Goal: Information Seeking & Learning: Learn about a topic

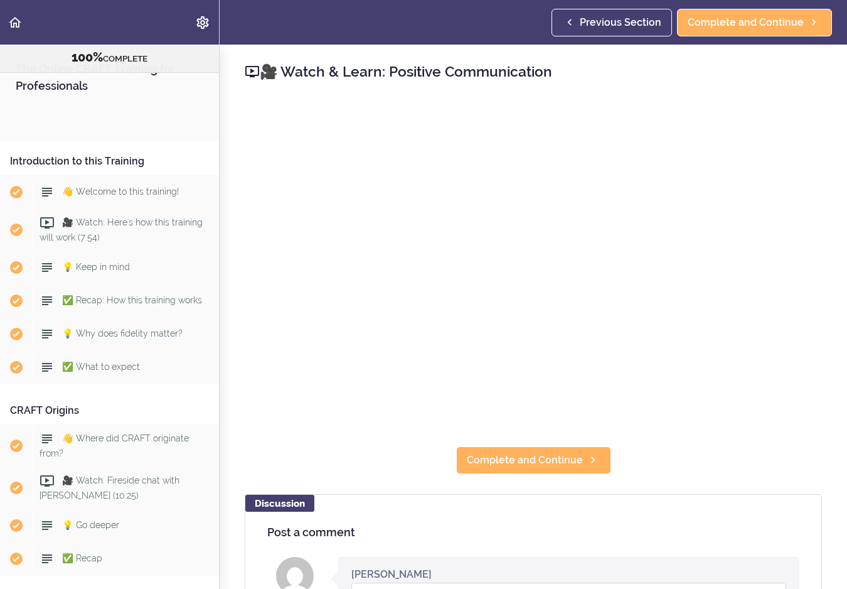
scroll to position [5061, 0]
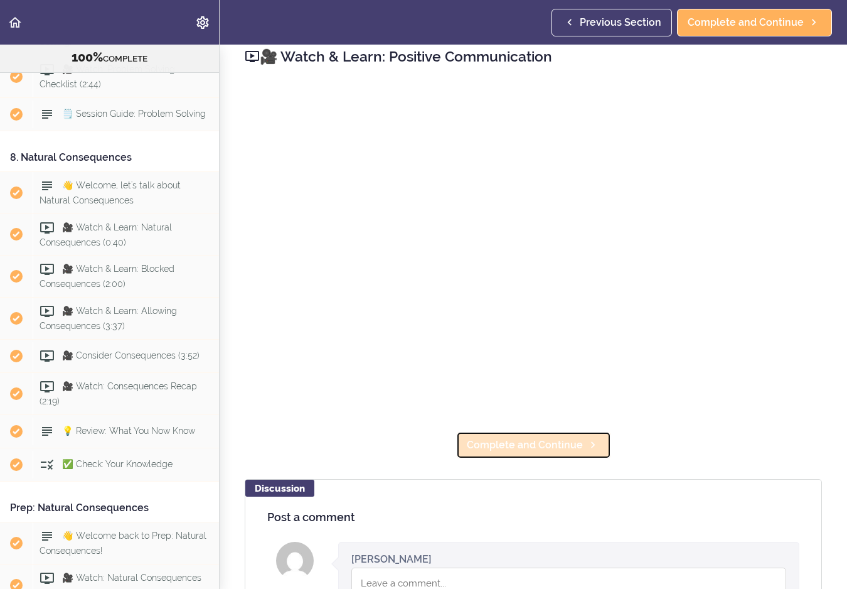
click at [532, 445] on span "Complete and Continue" at bounding box center [525, 445] width 116 height 15
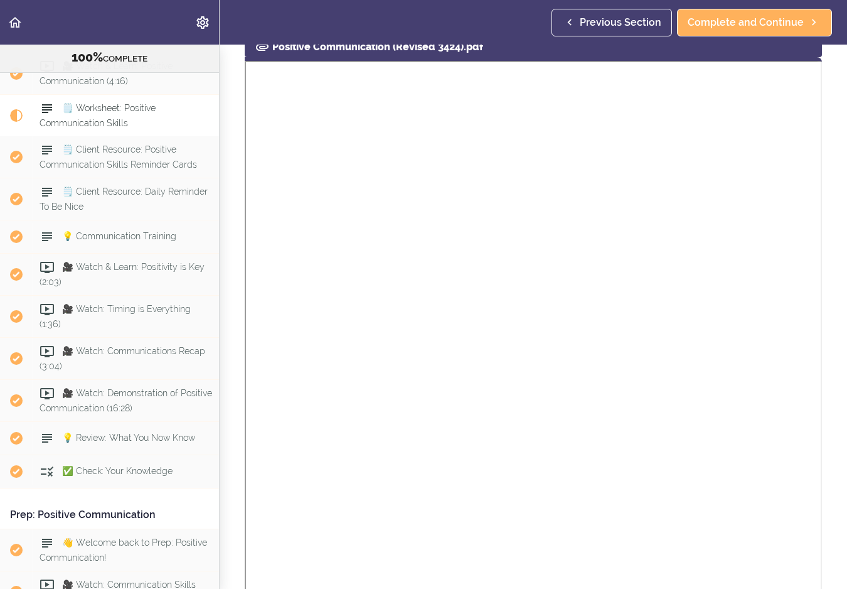
scroll to position [72, 0]
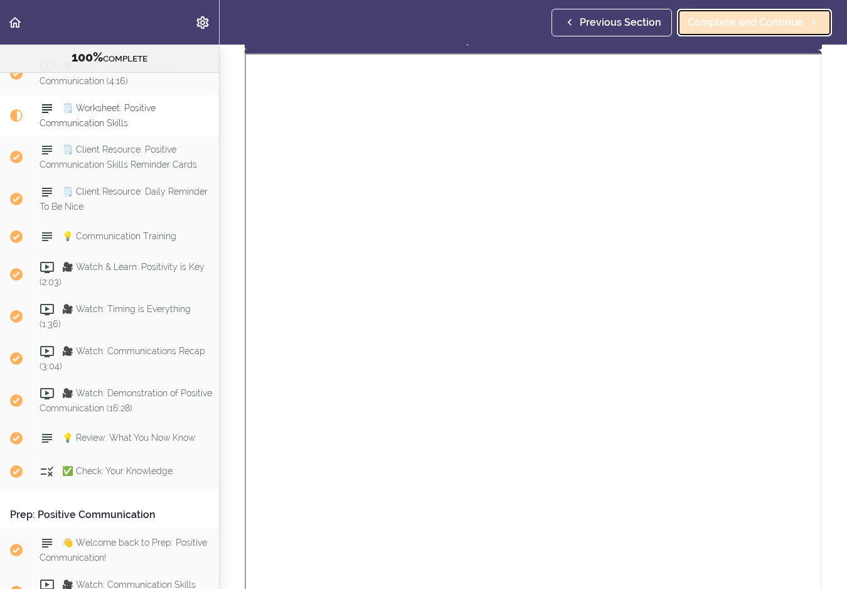
click at [743, 24] on span "Complete and Continue" at bounding box center [746, 22] width 116 height 15
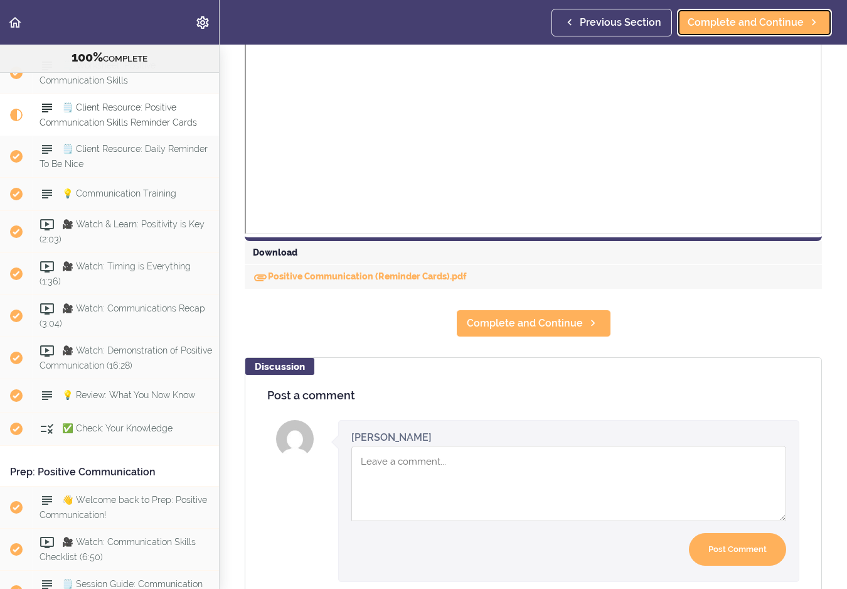
scroll to position [460, 0]
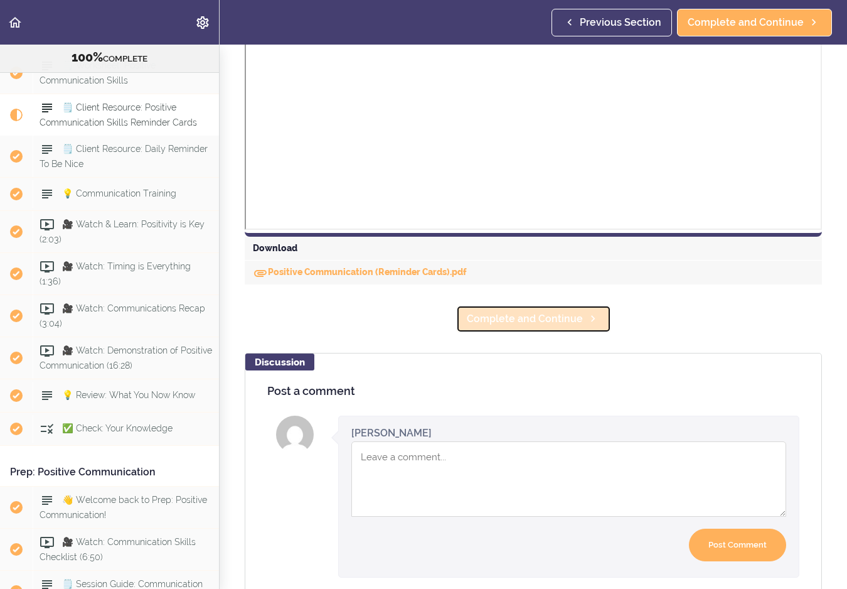
click at [566, 326] on span "Complete and Continue" at bounding box center [525, 318] width 116 height 15
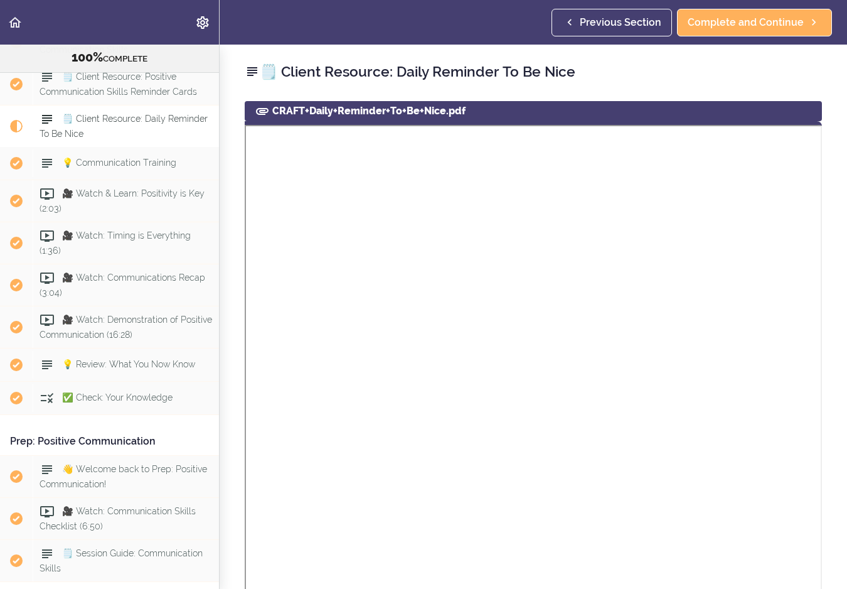
scroll to position [2736, 0]
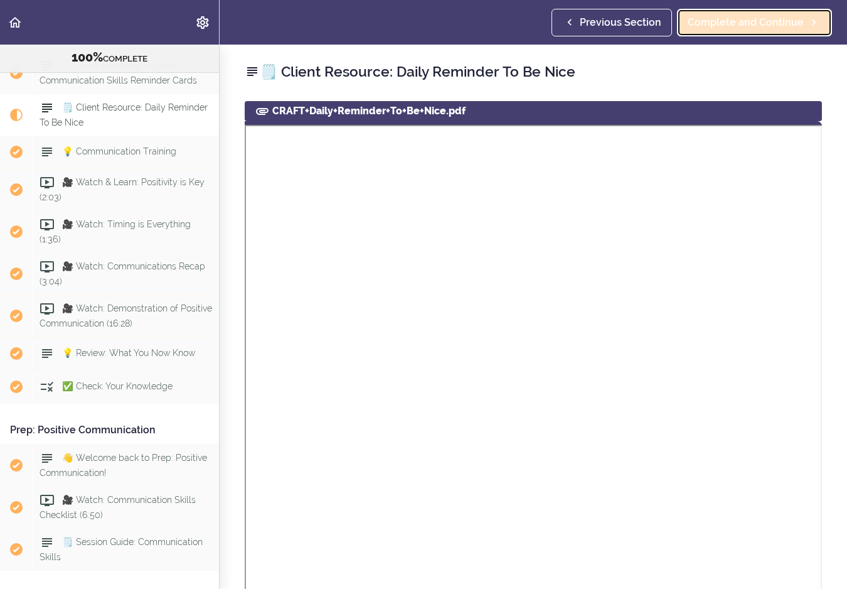
click at [760, 19] on span "Complete and Continue" at bounding box center [746, 22] width 116 height 15
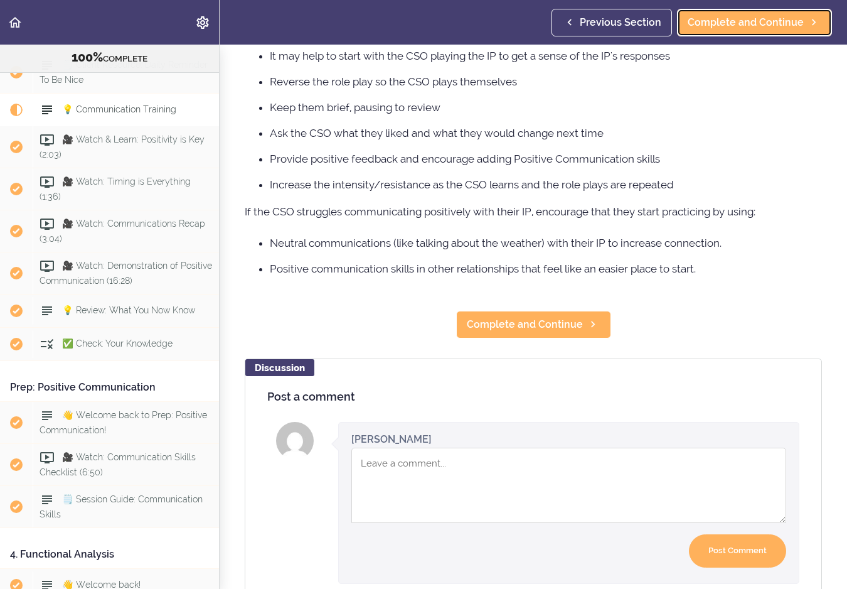
scroll to position [234, 0]
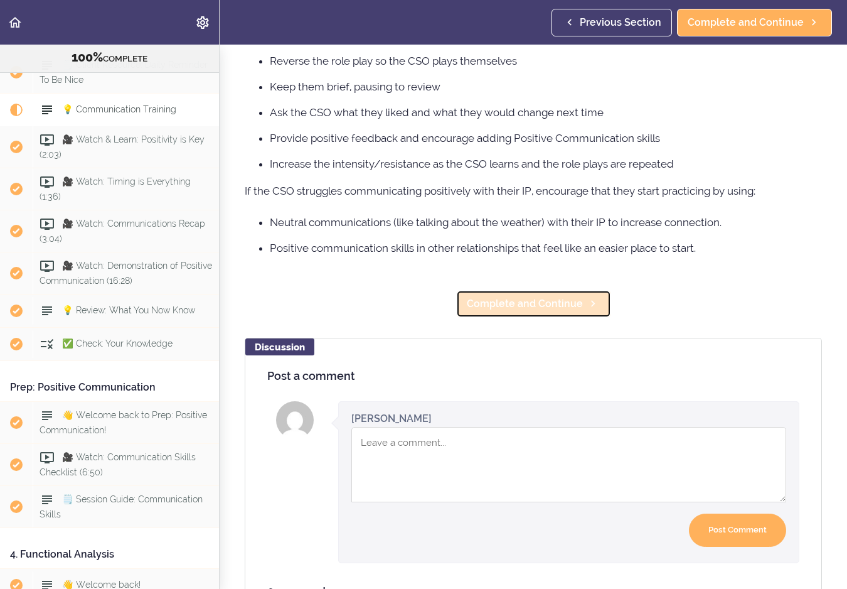
click at [581, 308] on link "Complete and Continue" at bounding box center [533, 304] width 155 height 28
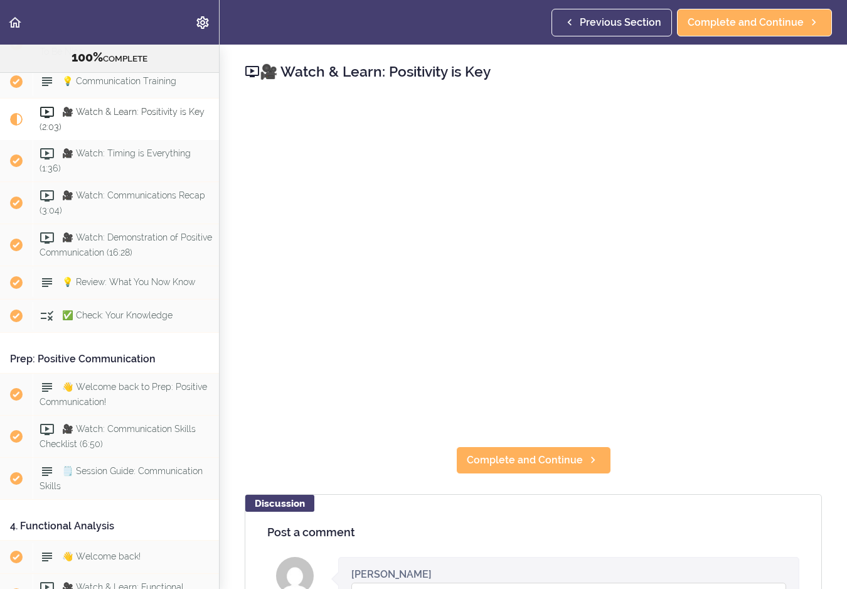
scroll to position [2812, 0]
